Goal: Navigation & Orientation: Find specific page/section

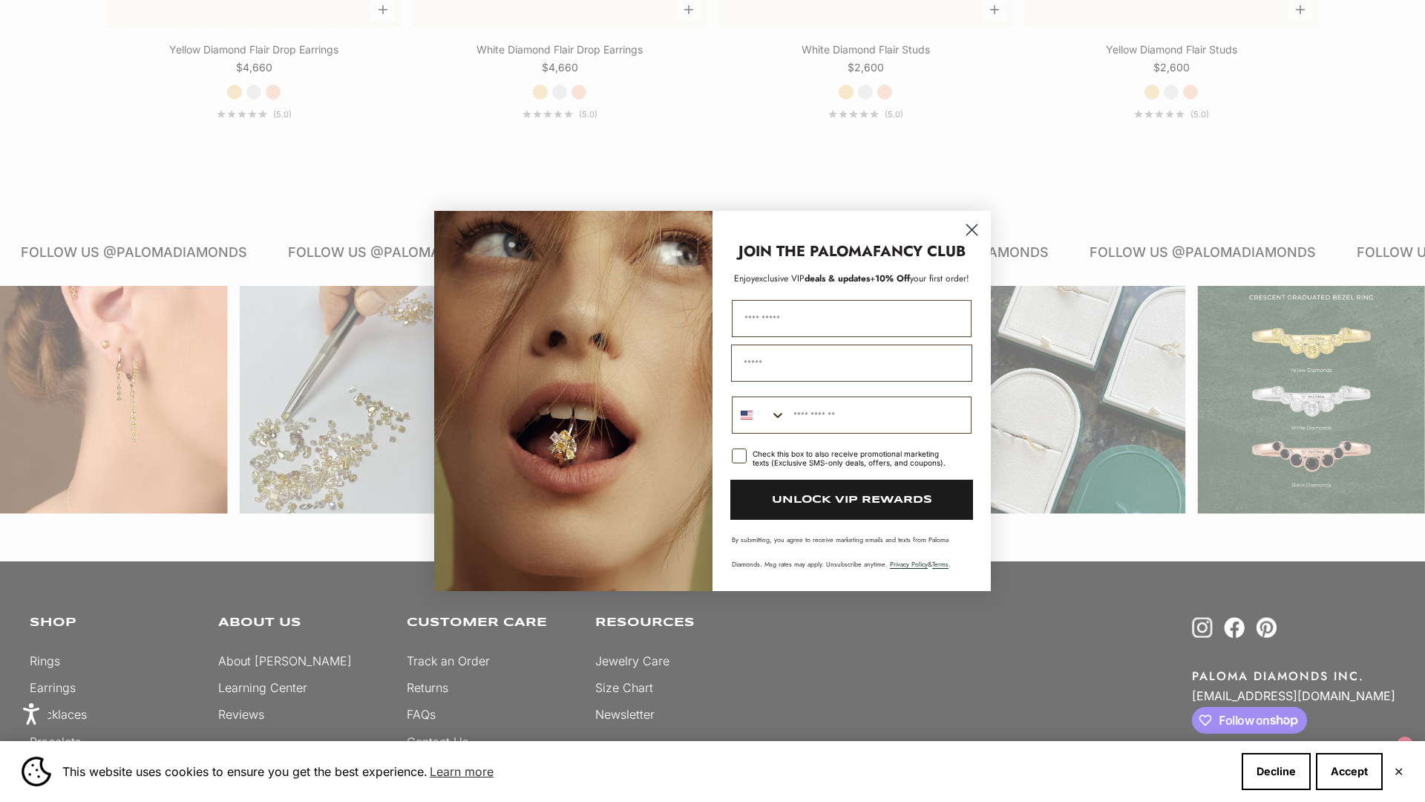
scroll to position [2574, 0]
